Goal: Task Accomplishment & Management: Manage account settings

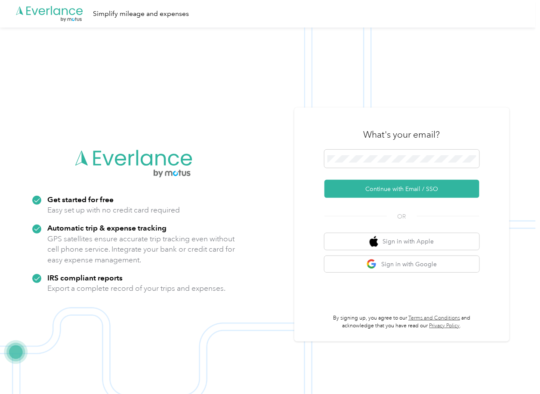
click at [358, 186] on button "Continue with Email / SSO" at bounding box center [401, 189] width 155 height 18
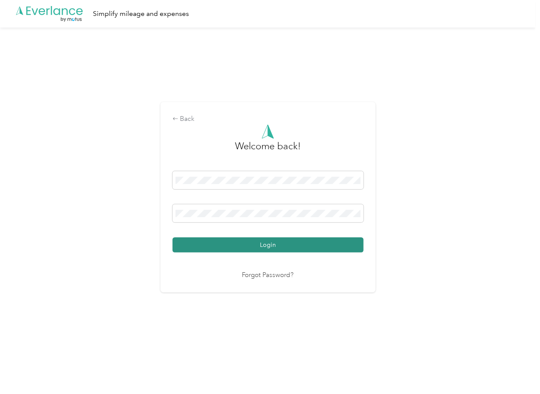
click at [223, 240] on button "Login" at bounding box center [267, 244] width 191 height 15
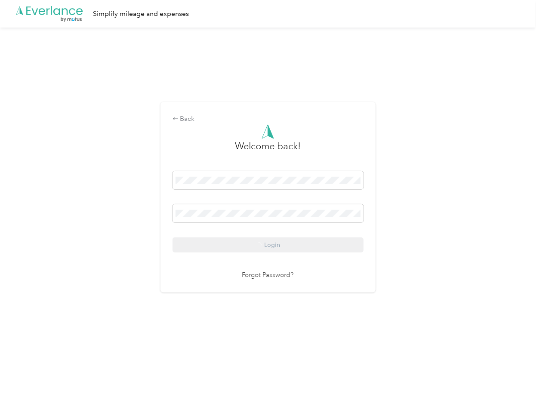
click at [461, 213] on div "Back Welcome back! Login Forgot Password?" at bounding box center [267, 201] width 535 height 347
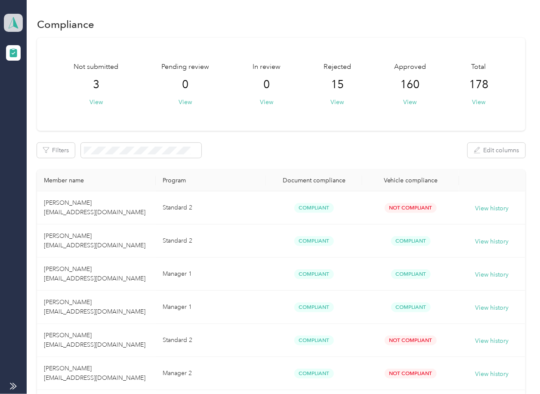
click at [7, 18] on icon at bounding box center [13, 23] width 13 height 12
click at [40, 90] on div "Log out" at bounding box center [27, 90] width 33 height 9
